Goal: Find specific page/section: Find specific page/section

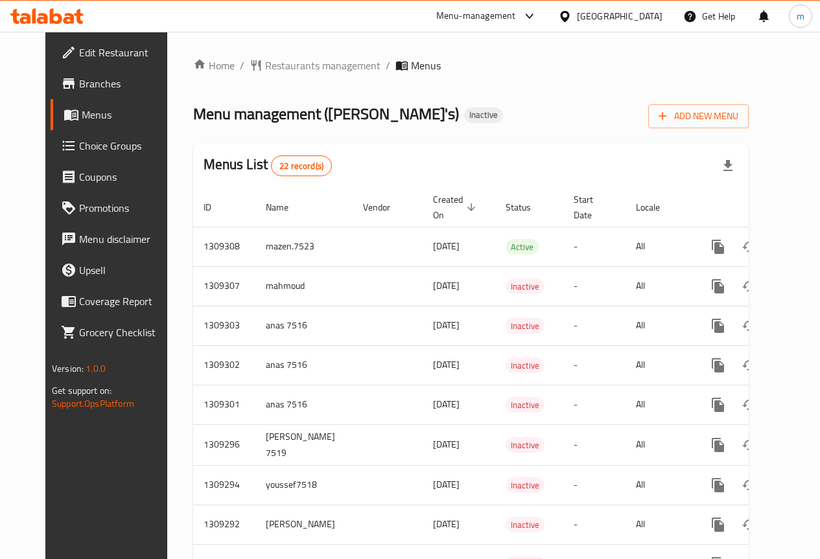
drag, startPoint x: 676, startPoint y: 1, endPoint x: 761, endPoint y: 64, distance: 106.0
click at [749, 64] on ol "Home / Restaurants management / Menus" at bounding box center [471, 66] width 556 height 16
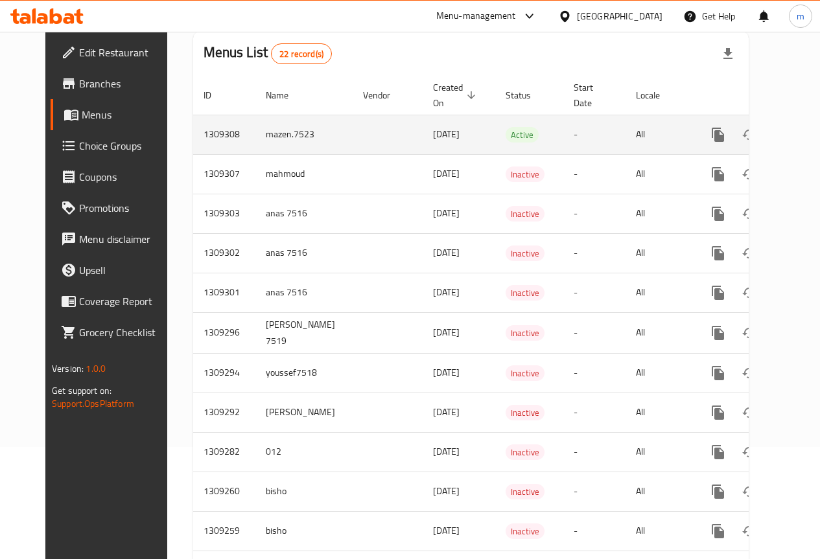
scroll to position [130, 0]
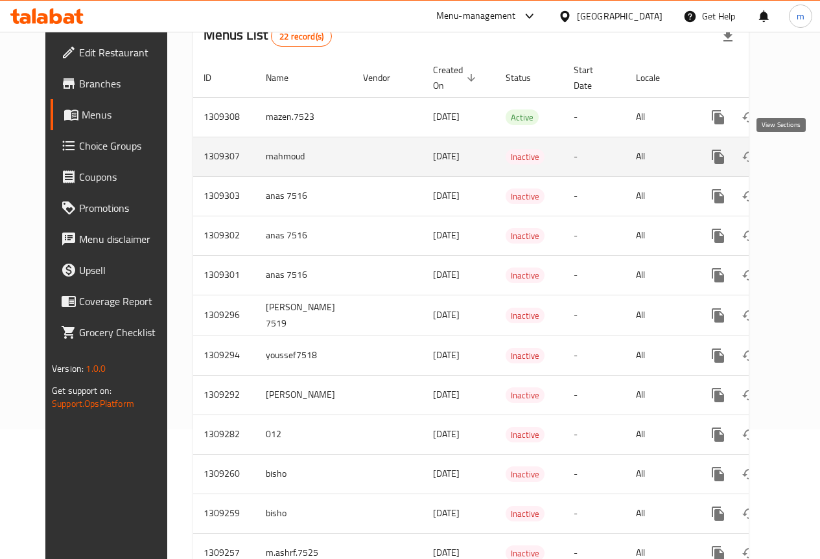
click at [796, 161] on link "enhanced table" at bounding box center [811, 156] width 31 height 31
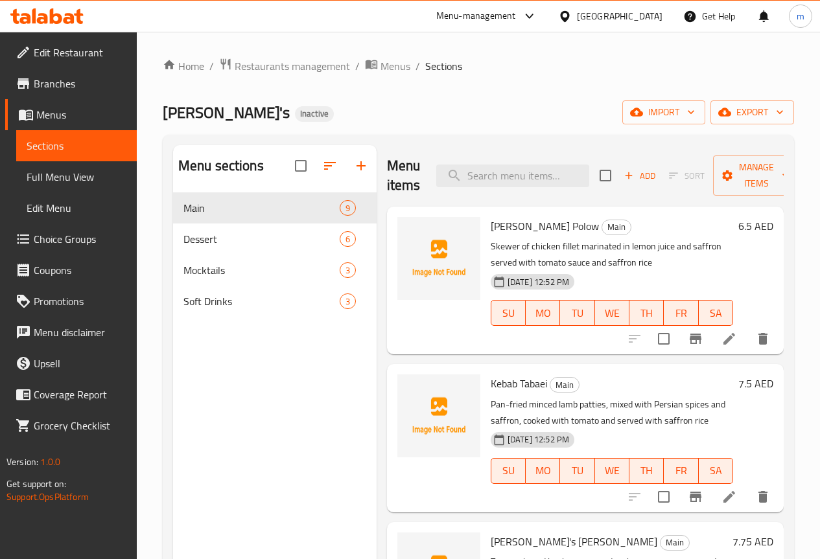
click at [52, 119] on span "Menus" at bounding box center [81, 115] width 90 height 16
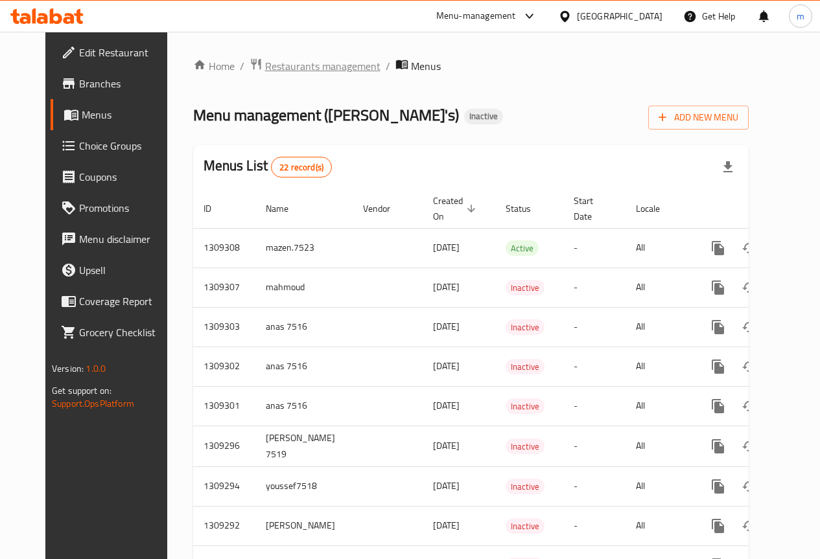
click at [318, 60] on span "Restaurants management" at bounding box center [322, 66] width 115 height 16
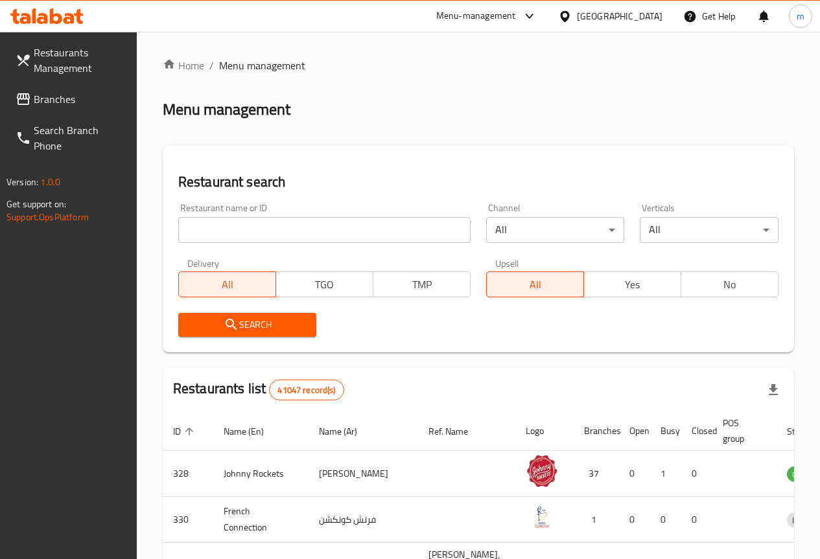
click at [286, 228] on input "search" at bounding box center [324, 230] width 292 height 26
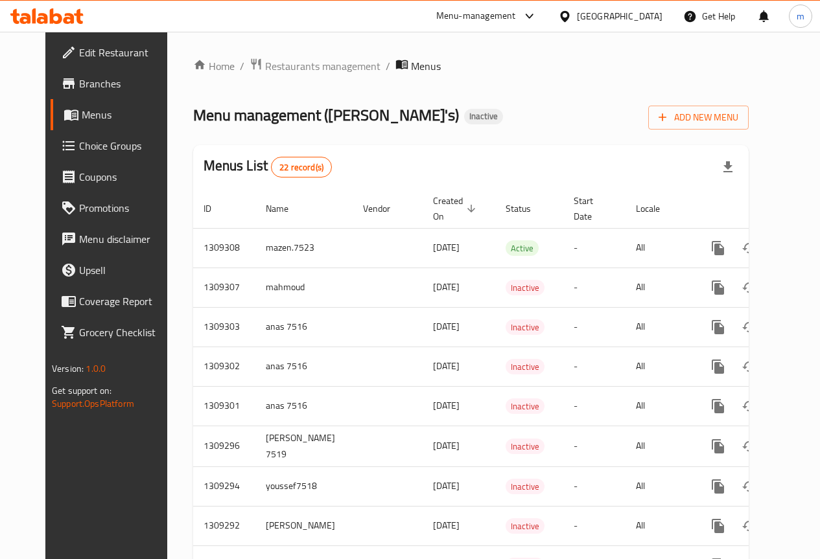
click at [79, 54] on span "Edit Restaurant" at bounding box center [125, 53] width 93 height 16
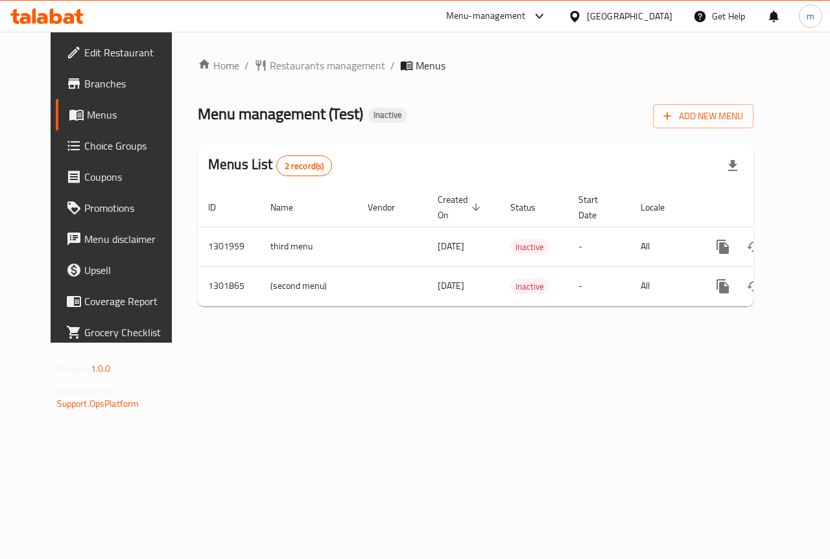
click at [84, 91] on span "Branches" at bounding box center [131, 84] width 95 height 16
